Goal: Task Accomplishment & Management: Manage account settings

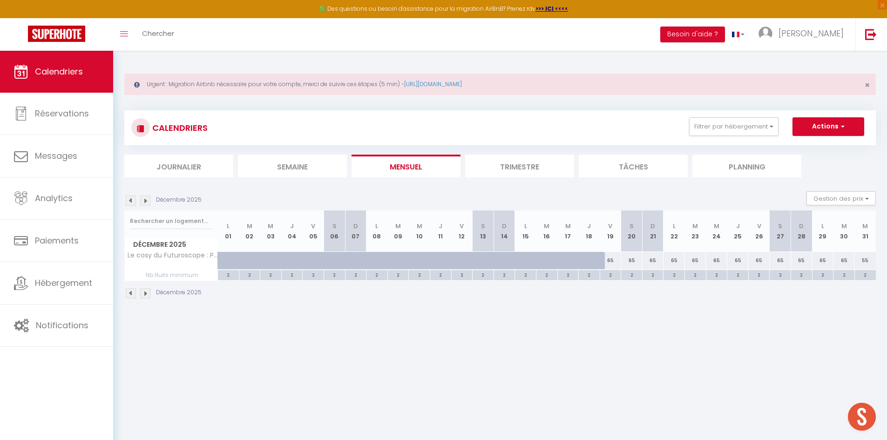
scroll to position [51, 0]
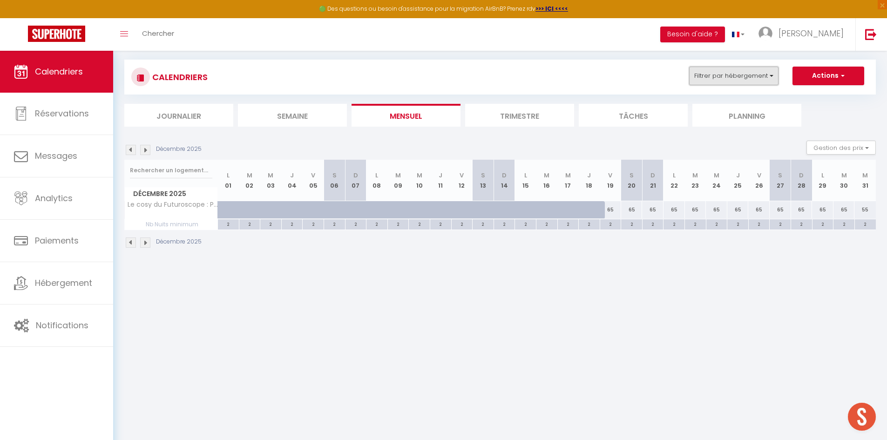
click at [713, 74] on button "Filtrer par hébergement" at bounding box center [733, 76] width 89 height 19
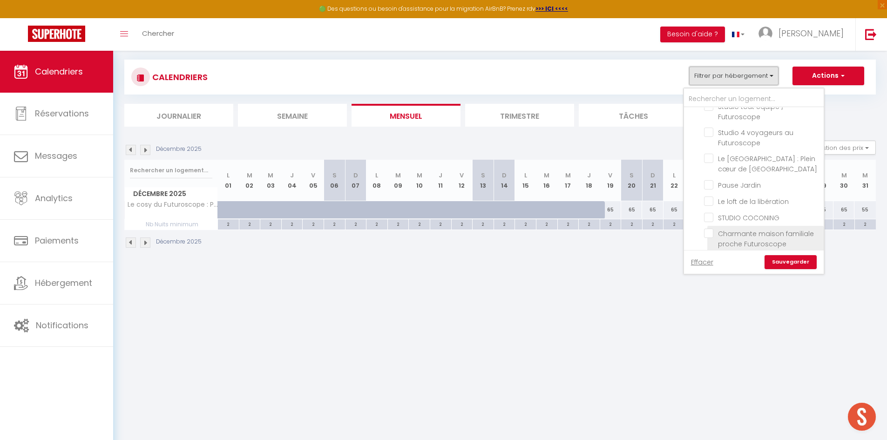
scroll to position [558, 0]
click at [709, 249] on input "Le cosy du Futuroscope : Parking gratuit" at bounding box center [762, 253] width 116 height 9
checkbox input "false"
click at [723, 143] on input "Le cosy home du Futuroscope" at bounding box center [762, 147] width 116 height 9
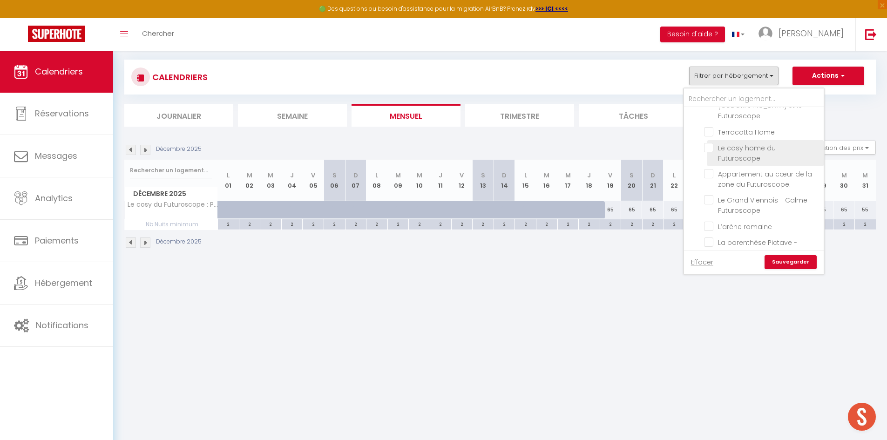
checkbox input "true"
click at [780, 262] on link "Sauvegarder" at bounding box center [790, 262] width 52 height 14
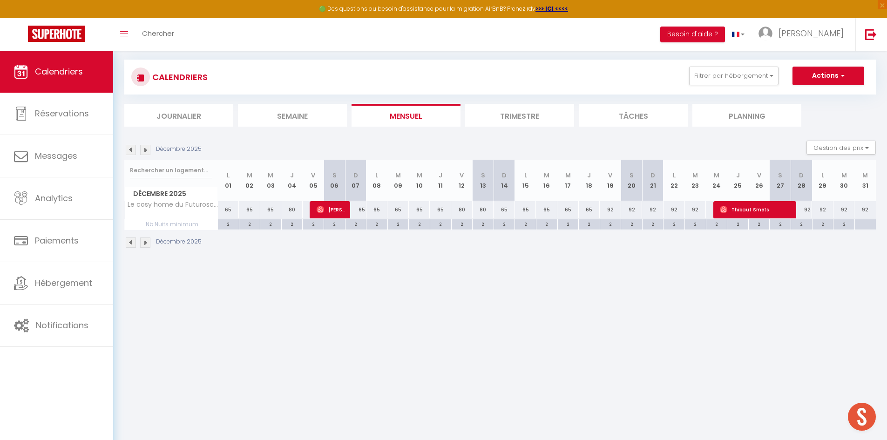
click at [136, 156] on div "Décembre 2025 Gestion des prix Nb Nuits minimum Règles Disponibilité" at bounding box center [499, 150] width 751 height 19
click at [132, 152] on img at bounding box center [131, 150] width 10 height 10
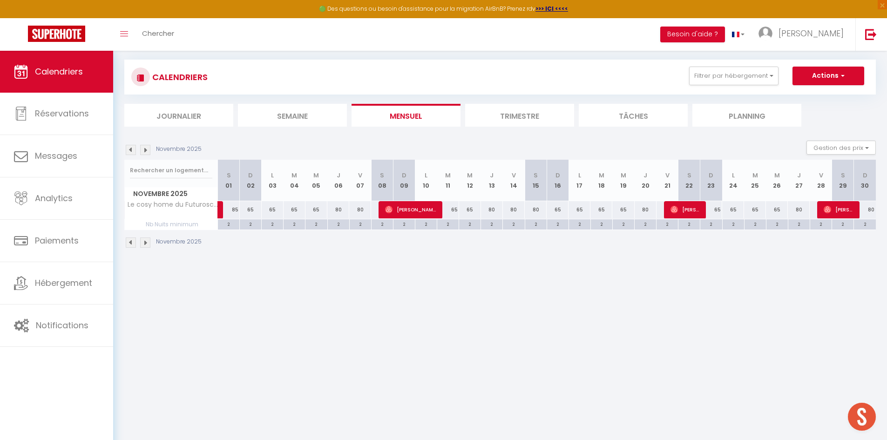
click at [132, 152] on img at bounding box center [131, 150] width 10 height 10
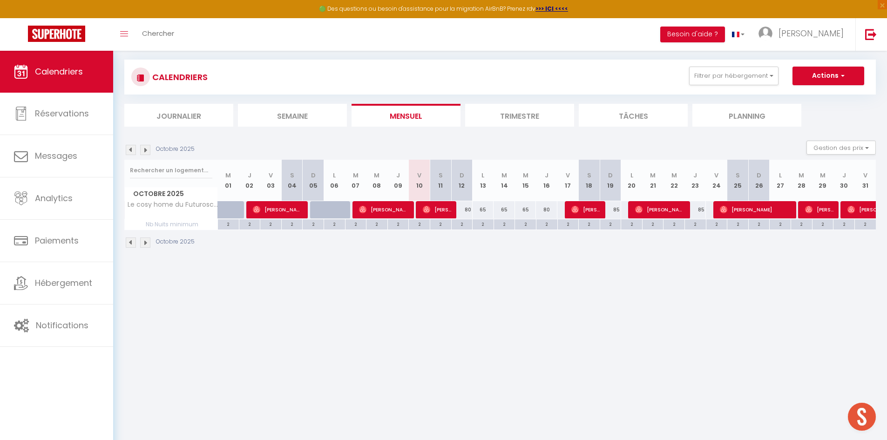
click at [464, 209] on div "80" at bounding box center [461, 209] width 21 height 17
type input "80"
type input "Dim 12 Octobre 2025"
type input "Lun 13 Octobre 2025"
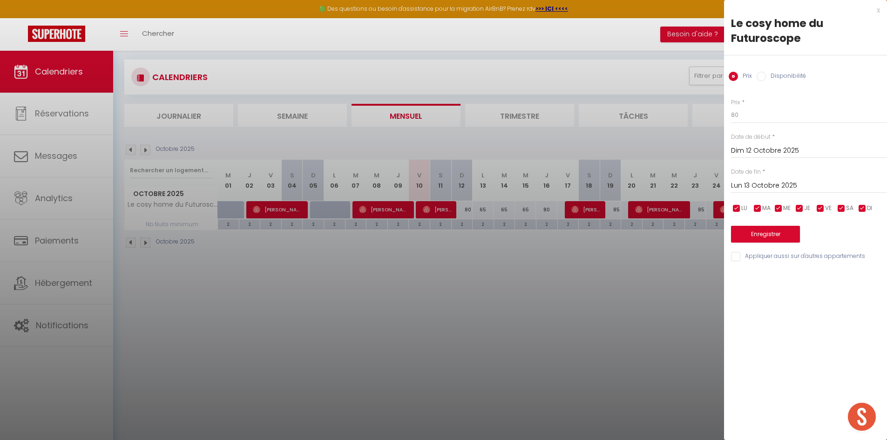
click at [782, 186] on input "Lun 13 Octobre 2025" at bounding box center [809, 186] width 156 height 12
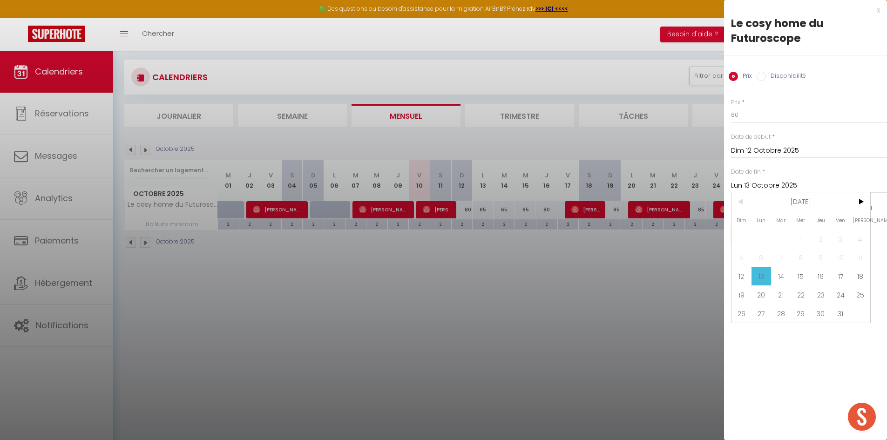
click at [437, 250] on div at bounding box center [443, 220] width 887 height 440
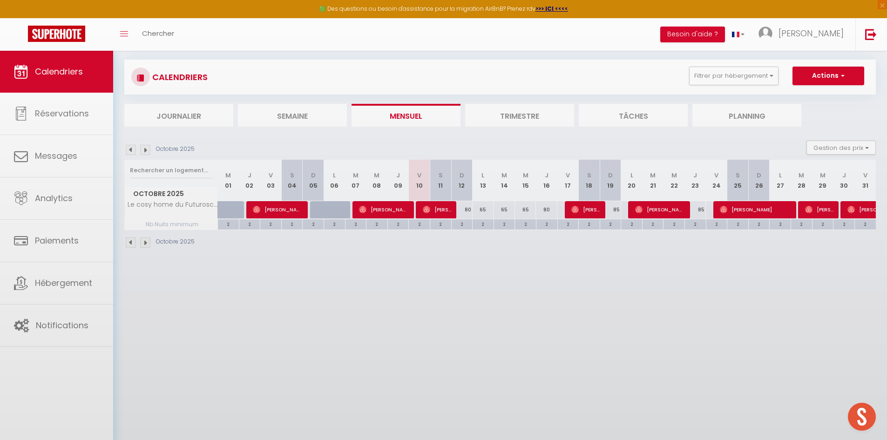
click at [477, 212] on body "🟢 Des questions ou besoin d'assistance pour la migration AirBnB? Prenez rdv >>>…" at bounding box center [443, 220] width 887 height 440
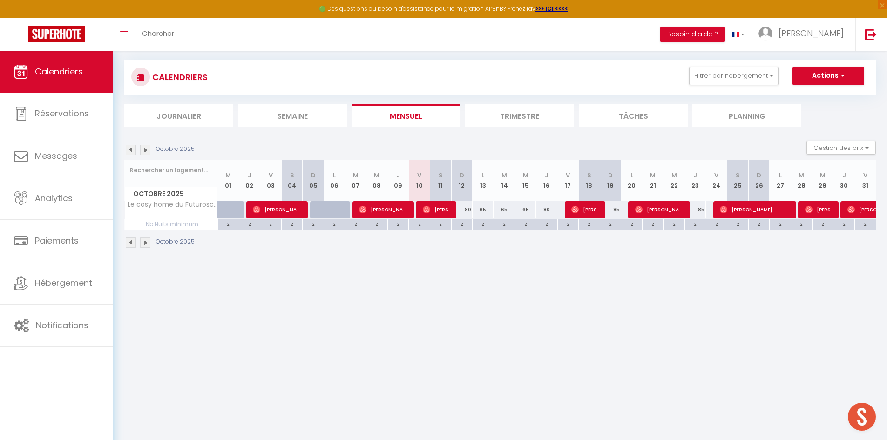
click at [479, 209] on div "65" at bounding box center [482, 209] width 21 height 17
type input "65"
type input "Lun 13 Octobre 2025"
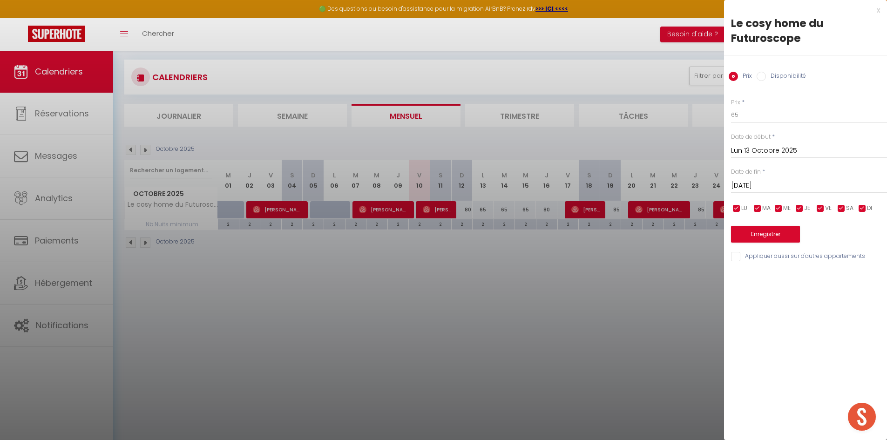
click at [812, 189] on input "[DATE]" at bounding box center [809, 186] width 156 height 12
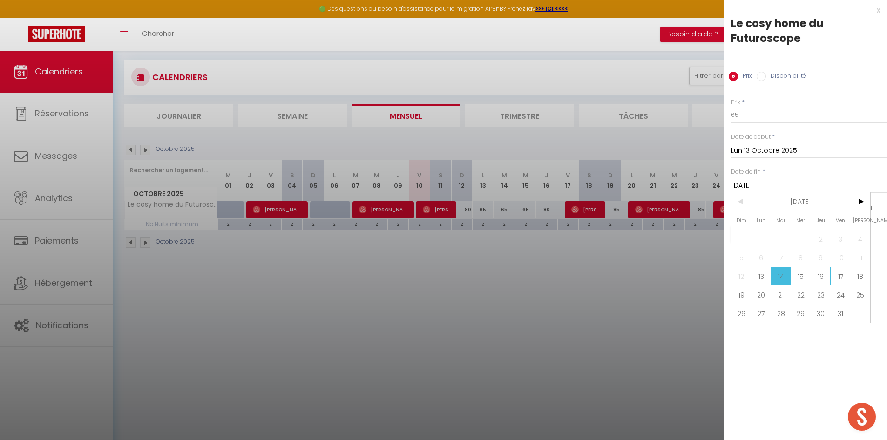
click at [822, 277] on span "16" at bounding box center [820, 276] width 20 height 19
type input "Jeu 16 Octobre 2025"
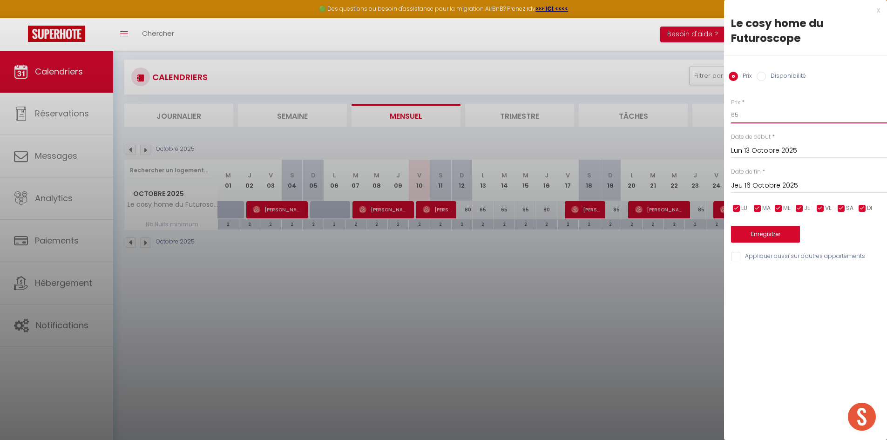
drag, startPoint x: 751, startPoint y: 115, endPoint x: 152, endPoint y: 2, distance: 609.5
click at [648, 109] on body "🟢 Des questions ou besoin d'assistance pour la migration AirBnB? Prenez rdv >>>…" at bounding box center [443, 220] width 887 height 440
type input "55"
click at [764, 231] on button "Enregistrer" at bounding box center [765, 234] width 69 height 17
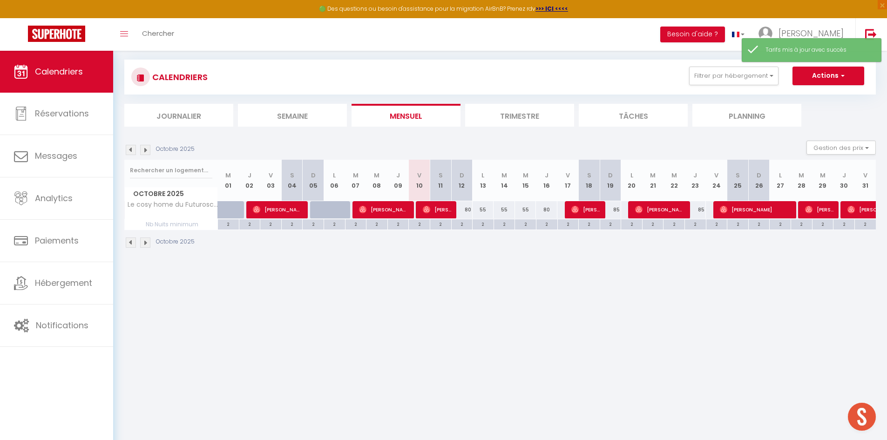
click at [549, 202] on div "80" at bounding box center [546, 209] width 21 height 17
type input "80"
type input "Jeu 16 Octobre 2025"
type input "Ven 17 Octobre 2025"
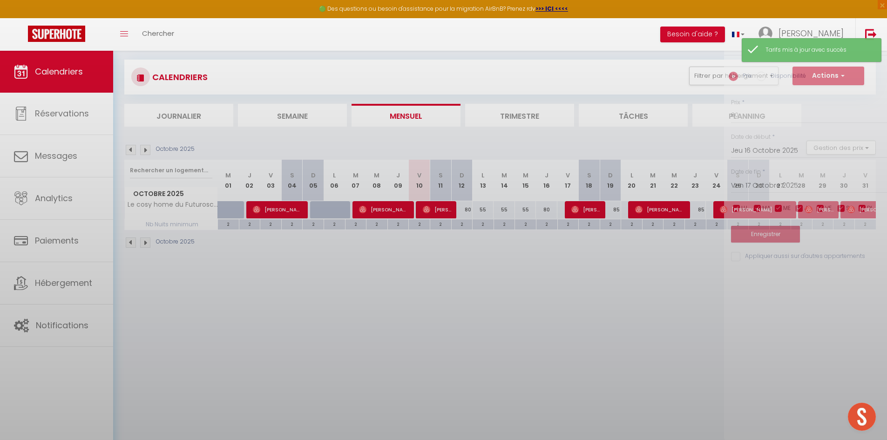
click at [549, 209] on div at bounding box center [443, 220] width 887 height 440
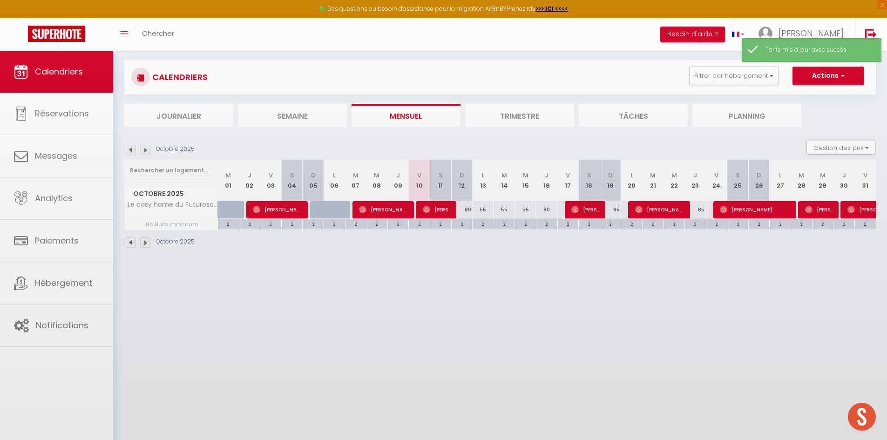
click at [549, 210] on body "🟢 Des questions ou besoin d'assistance pour la migration AirBnB? Prenez rdv >>>…" at bounding box center [443, 220] width 887 height 440
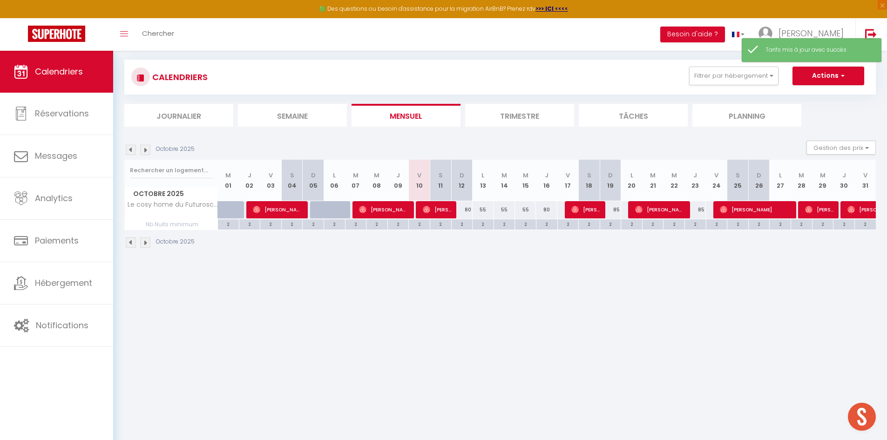
click at [545, 213] on div "80" at bounding box center [546, 209] width 21 height 17
type input "80"
type input "Jeu 16 Octobre 2025"
type input "Ven 17 Octobre 2025"
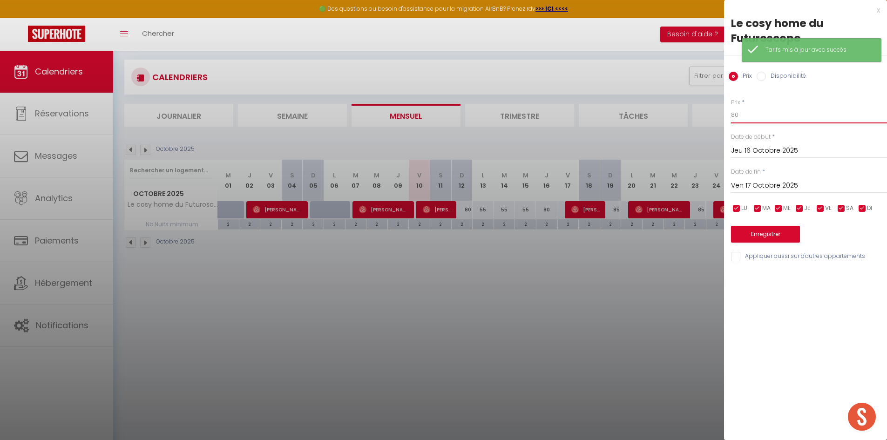
drag, startPoint x: 763, startPoint y: 108, endPoint x: 128, endPoint y: 67, distance: 636.1
click at [618, 122] on body "🟢 Des questions ou besoin d'assistance pour la migration AirBnB? Prenez rdv >>>…" at bounding box center [443, 220] width 887 height 440
type input "55"
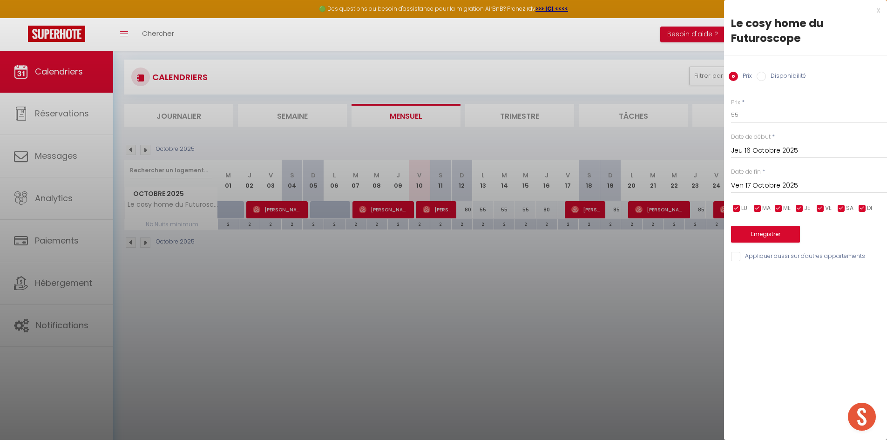
click at [776, 223] on div "Enregistrer" at bounding box center [809, 228] width 156 height 28
click at [772, 230] on button "Enregistrer" at bounding box center [765, 234] width 69 height 17
